Goal: Task Accomplishment & Management: Complete application form

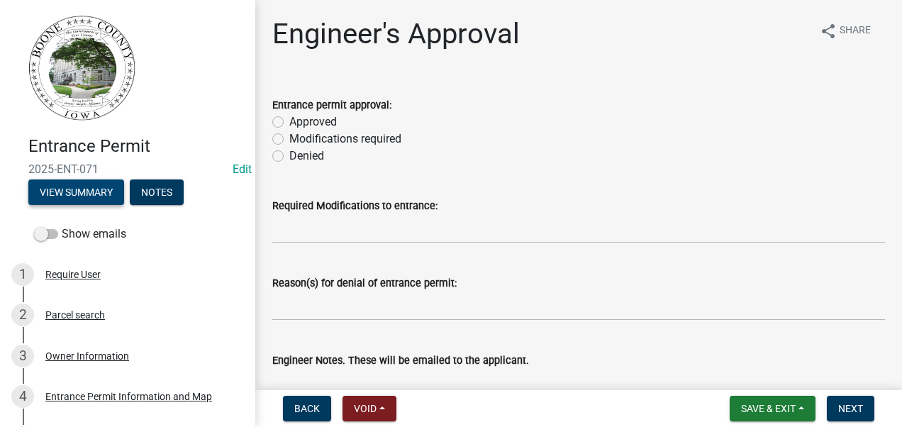
click at [64, 196] on button "View Summary" at bounding box center [76, 192] width 96 height 26
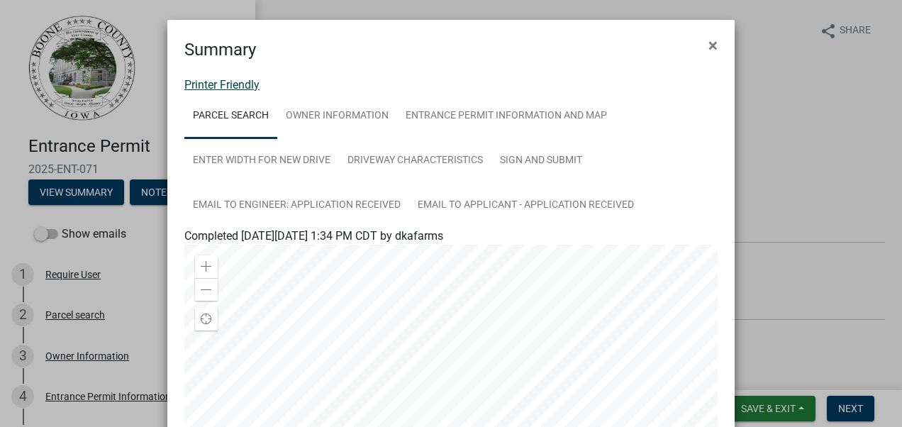
click at [199, 82] on link "Printer Friendly" at bounding box center [221, 84] width 75 height 13
click at [215, 85] on link "Printer Friendly" at bounding box center [221, 84] width 75 height 13
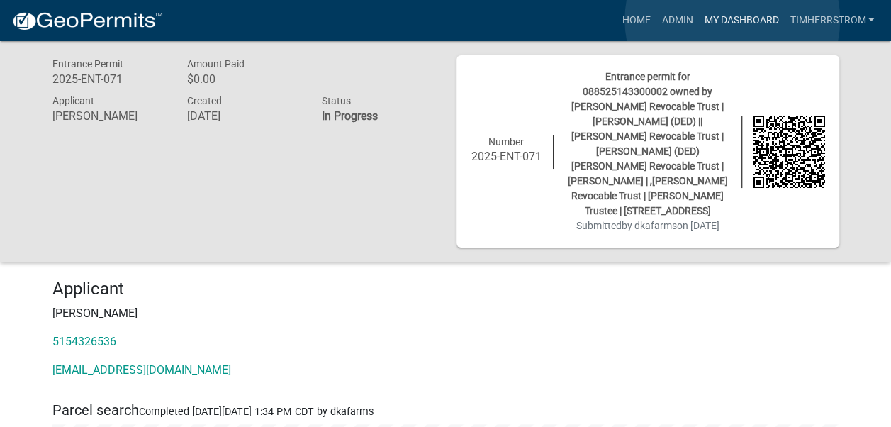
click at [732, 20] on link "My Dashboard" at bounding box center [741, 20] width 86 height 27
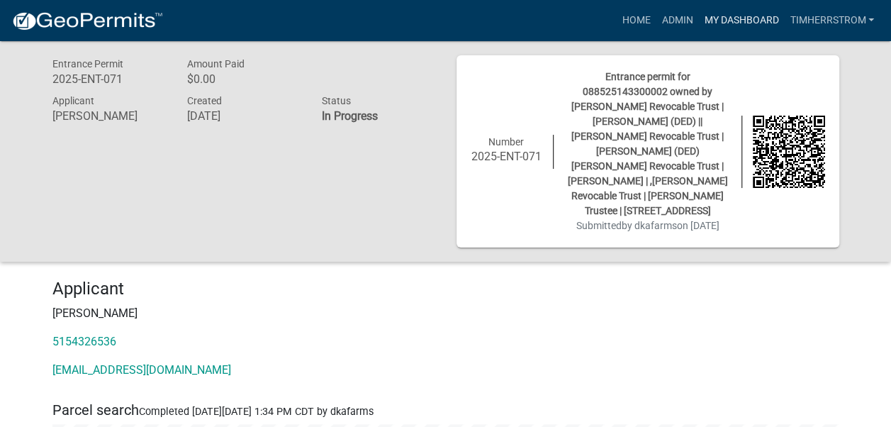
click at [725, 16] on link "My Dashboard" at bounding box center [741, 20] width 86 height 27
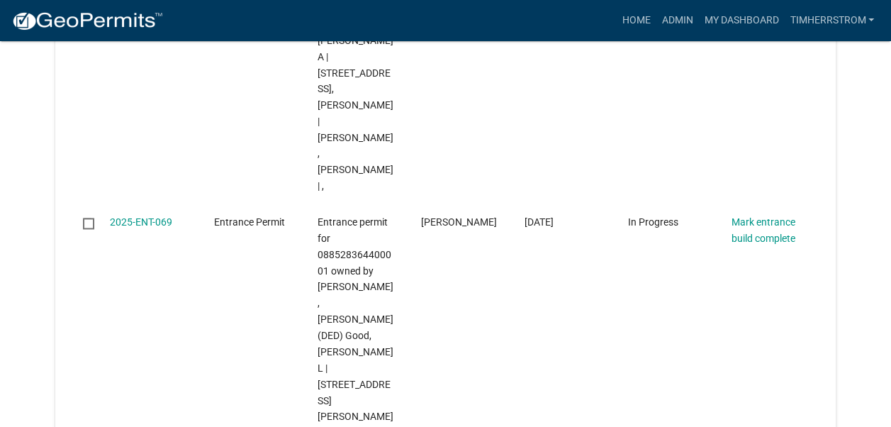
scroll to position [993, 0]
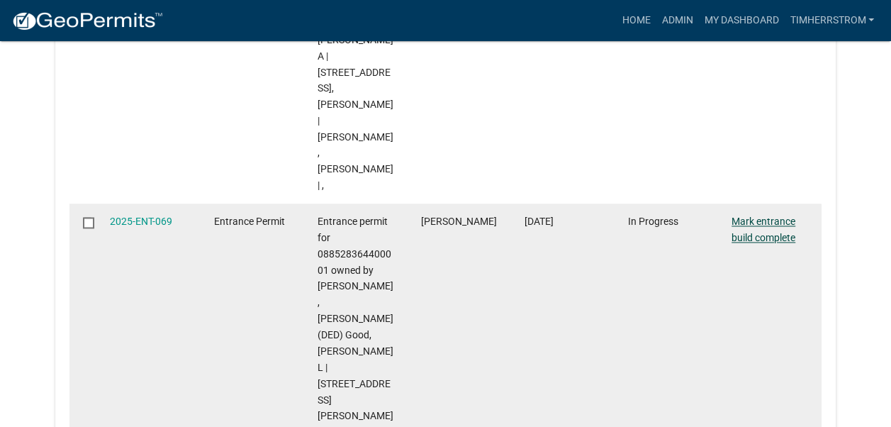
click at [771, 216] on link "Mark entrance build complete" at bounding box center [764, 230] width 64 height 28
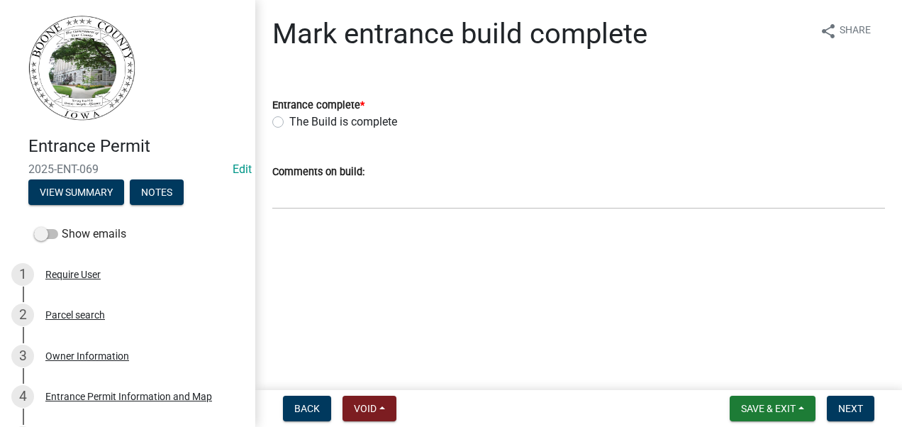
click at [289, 123] on label "The Build is complete" at bounding box center [343, 121] width 108 height 17
click at [289, 123] on input "The Build is complete" at bounding box center [293, 117] width 9 height 9
radio input "true"
click at [847, 410] on span "Next" at bounding box center [850, 408] width 25 height 11
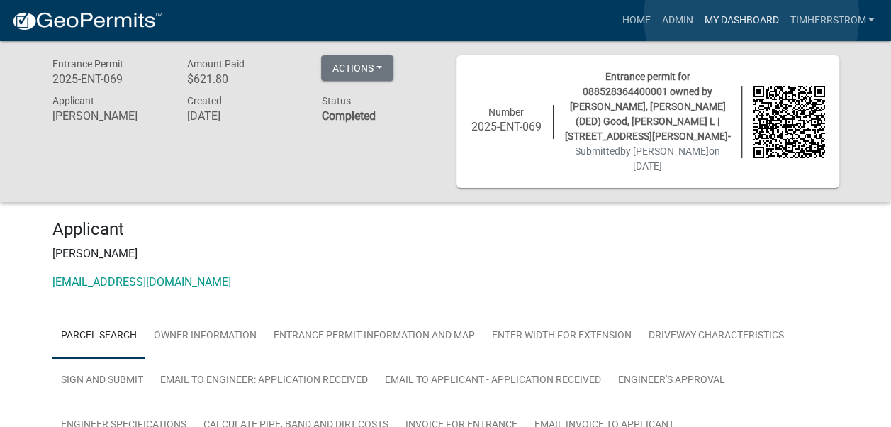
click at [752, 17] on link "My Dashboard" at bounding box center [741, 20] width 86 height 27
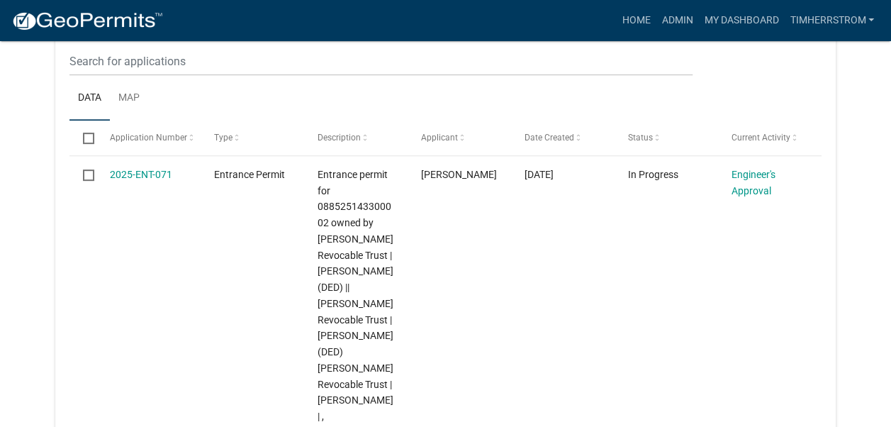
scroll to position [284, 0]
